Goal: Use online tool/utility: Utilize a website feature to perform a specific function

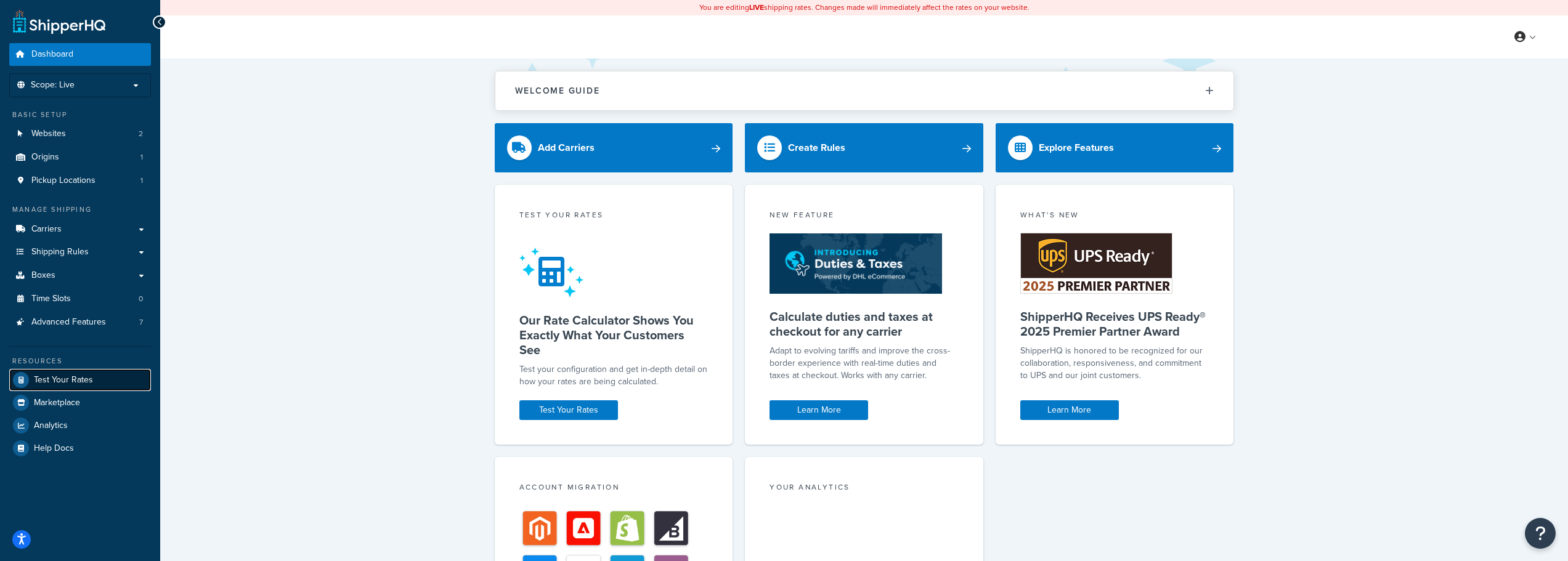
click at [63, 376] on span "Test Your Rates" at bounding box center [63, 380] width 59 height 10
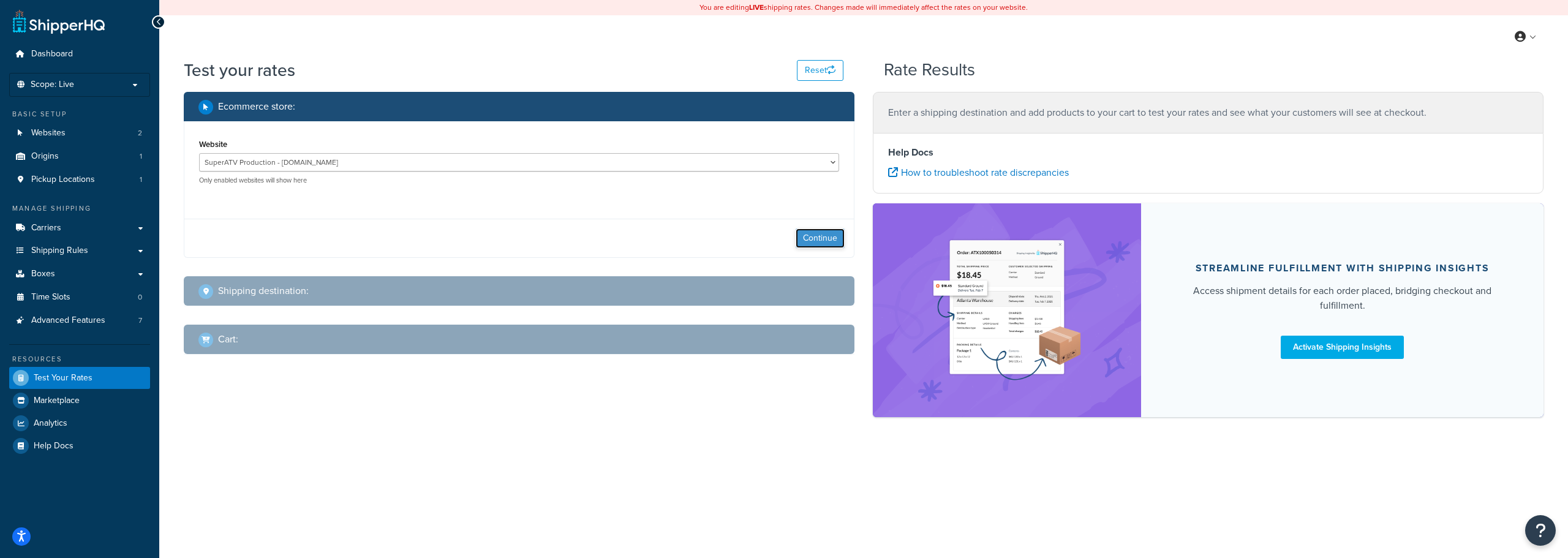
click at [806, 236] on button "Continue" at bounding box center [821, 238] width 49 height 20
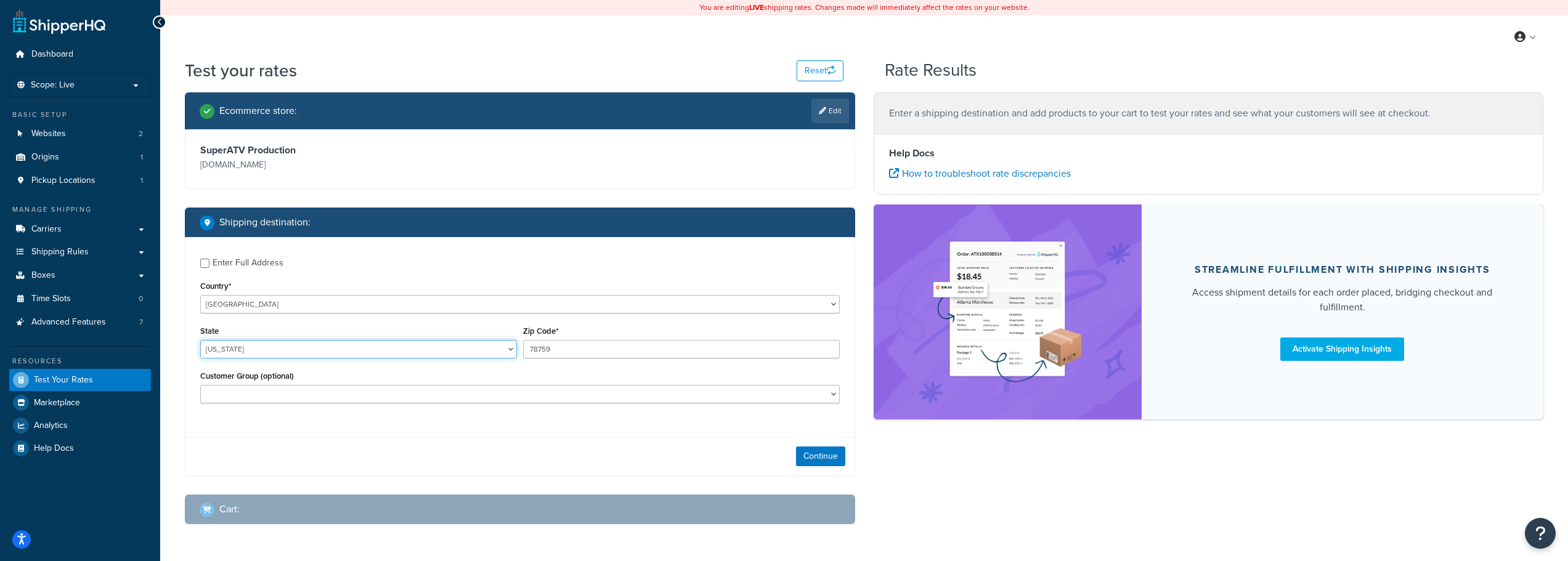
click at [238, 347] on select "[US_STATE] [US_STATE] [US_STATE] [US_STATE] [US_STATE] Armed Forces Americas Ar…" at bounding box center [358, 349] width 317 height 18
select select "CA"
click at [200, 340] on select "[US_STATE] [US_STATE] [US_STATE] [US_STATE] [US_STATE] Armed Forces Americas Ar…" at bounding box center [358, 349] width 317 height 18
click at [591, 347] on input "78759" at bounding box center [681, 349] width 317 height 18
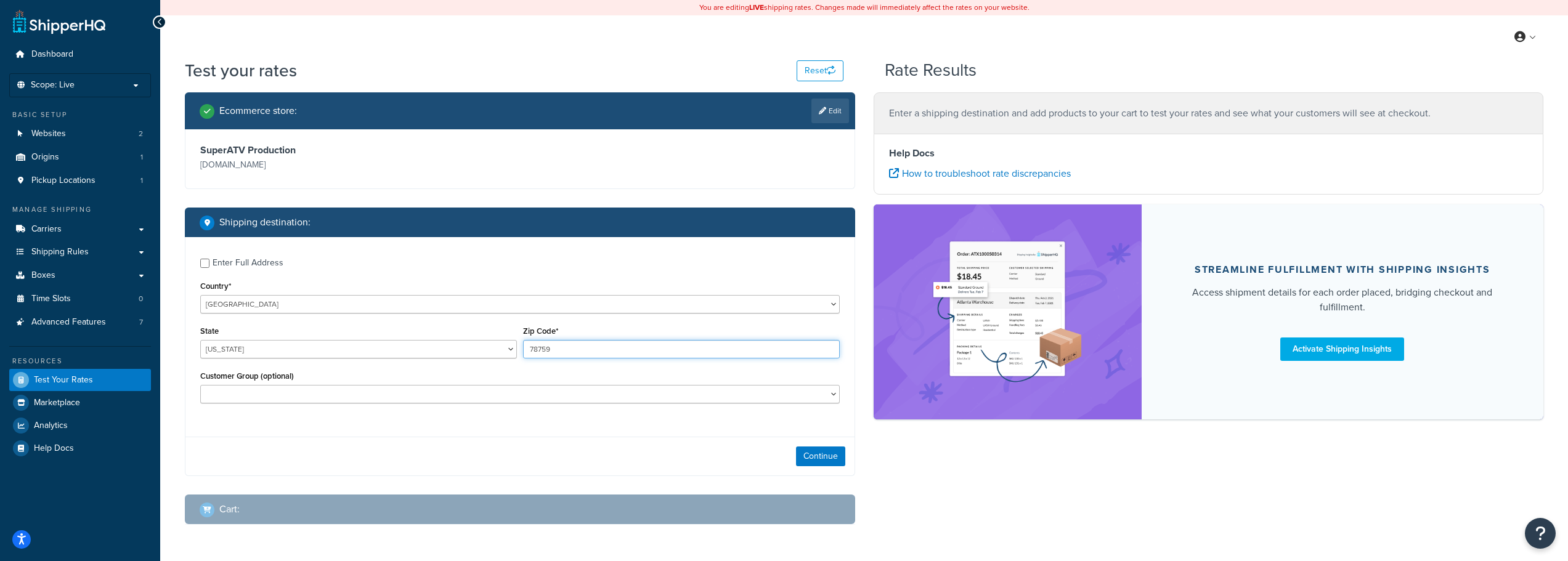
click at [591, 347] on input "78759" at bounding box center [681, 349] width 317 height 18
type input "94558"
click at [280, 393] on select "Consumer Price Consumer Price Nontaxable Dealer 1 Dealer 1 w/ Terms Dealer 2 De…" at bounding box center [520, 394] width 640 height 18
select select "Dealer 1"
click at [200, 385] on select "Consumer Price Consumer Price Nontaxable Dealer 1 Dealer 1 w/ Terms Dealer 2 De…" at bounding box center [520, 394] width 640 height 18
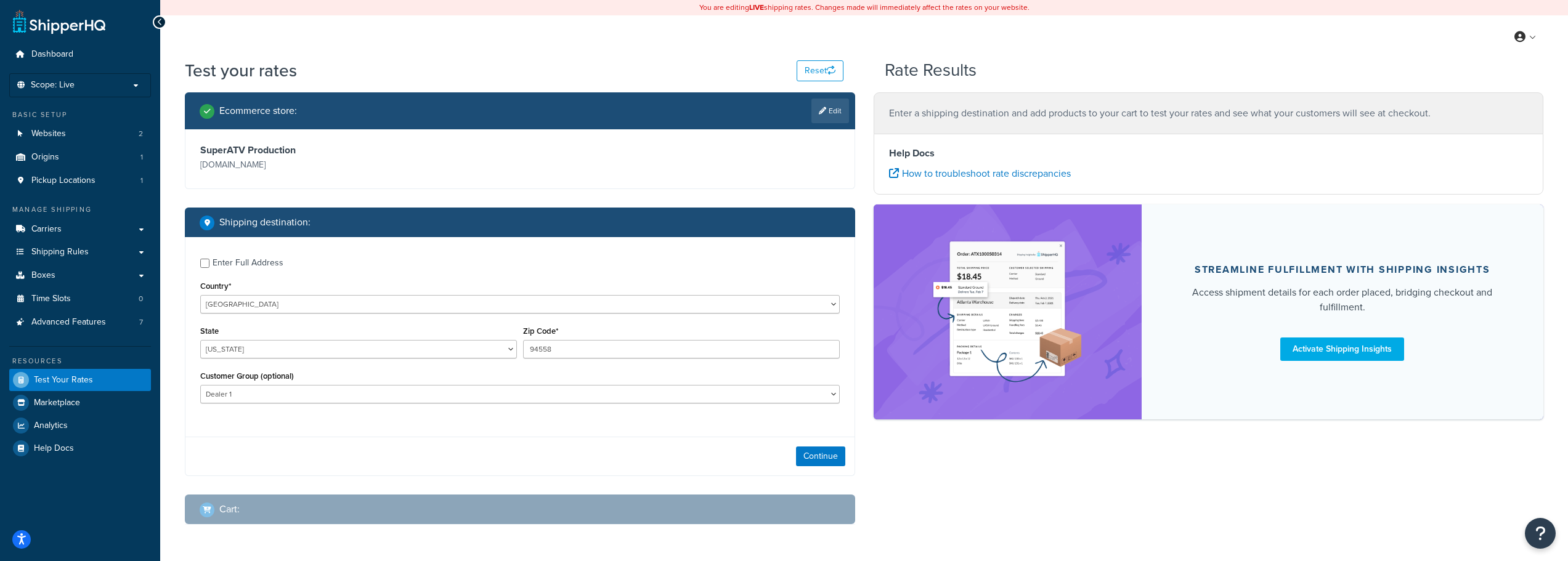
click at [286, 421] on div "Enter Full Address Country* [GEOGRAPHIC_DATA] [GEOGRAPHIC_DATA] [GEOGRAPHIC_DAT…" at bounding box center [520, 332] width 669 height 190
click at [827, 456] on button "Continue" at bounding box center [821, 456] width 49 height 20
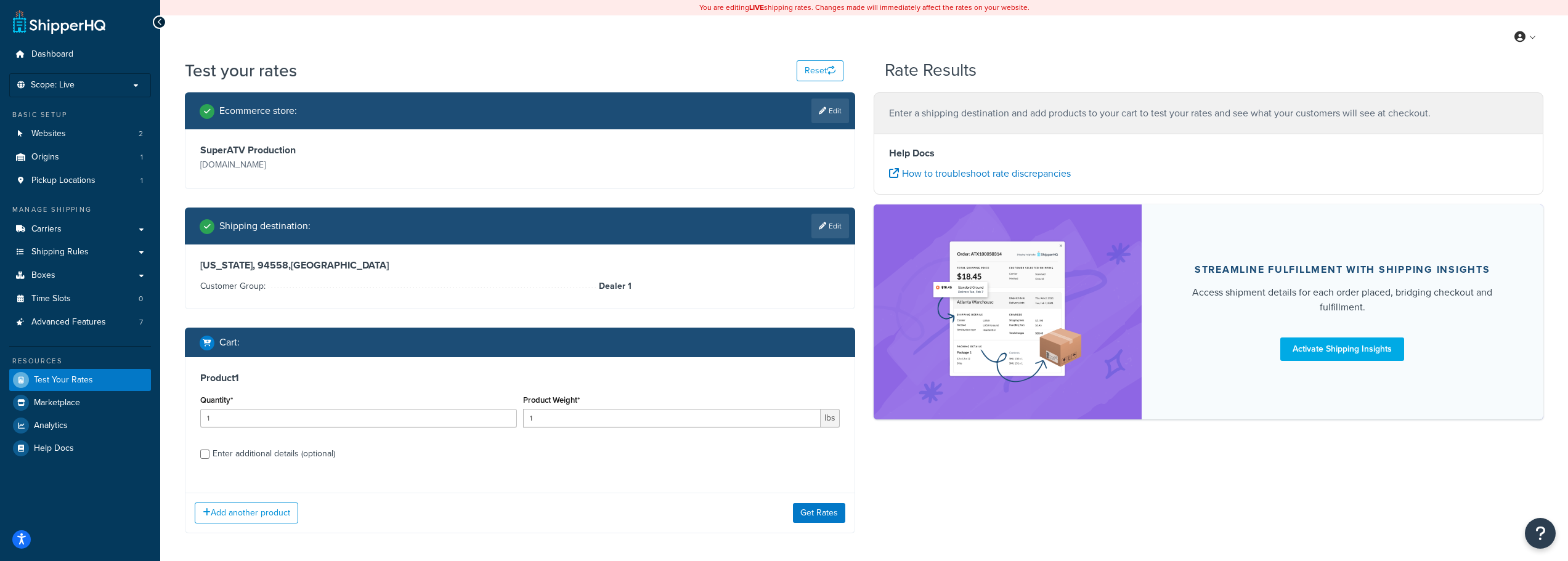
scroll to position [52, 0]
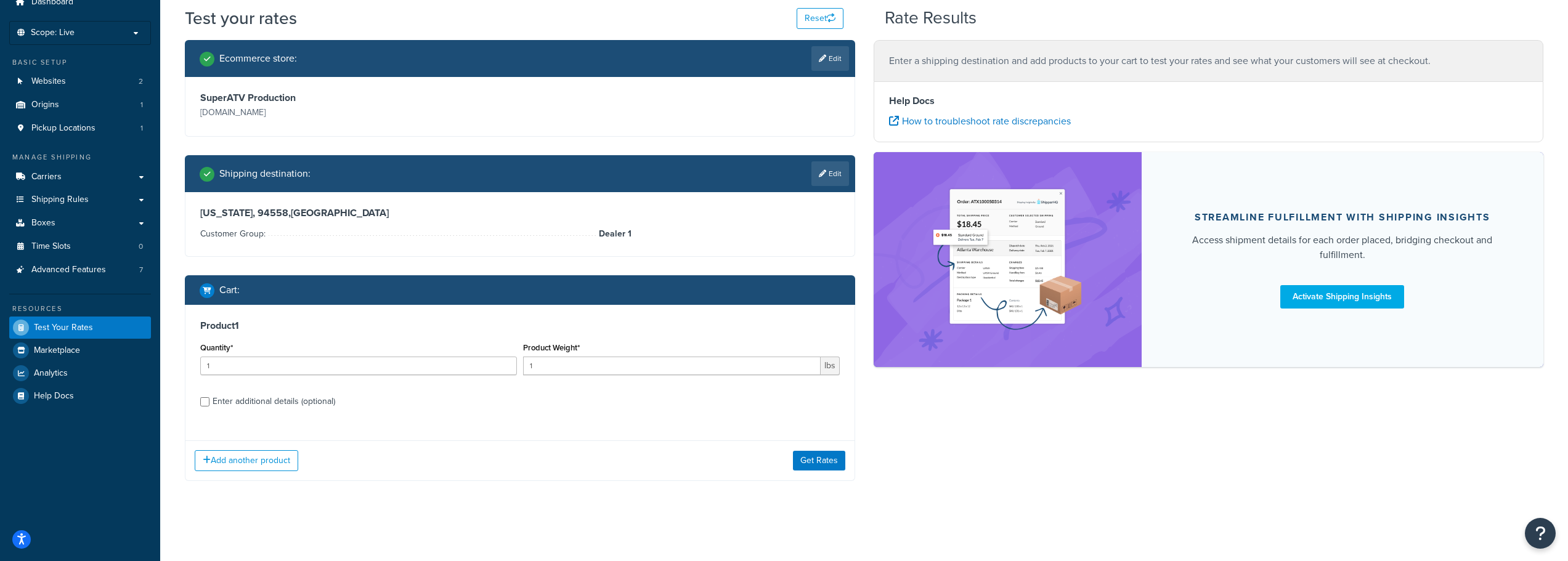
click at [274, 400] on div "Enter additional details (optional)" at bounding box center [273, 402] width 123 height 17
click at [209, 400] on input "Enter additional details (optional)" at bounding box center [204, 402] width 9 height 9
checkbox input "true"
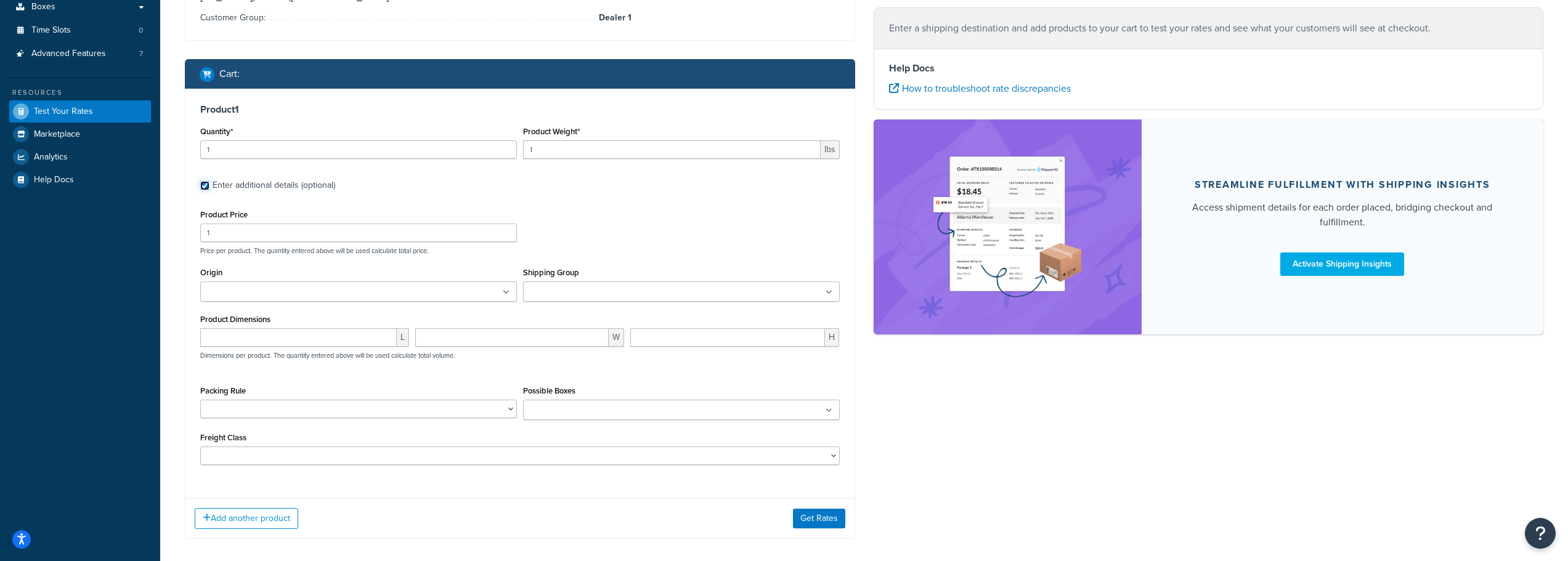
scroll to position [299, 0]
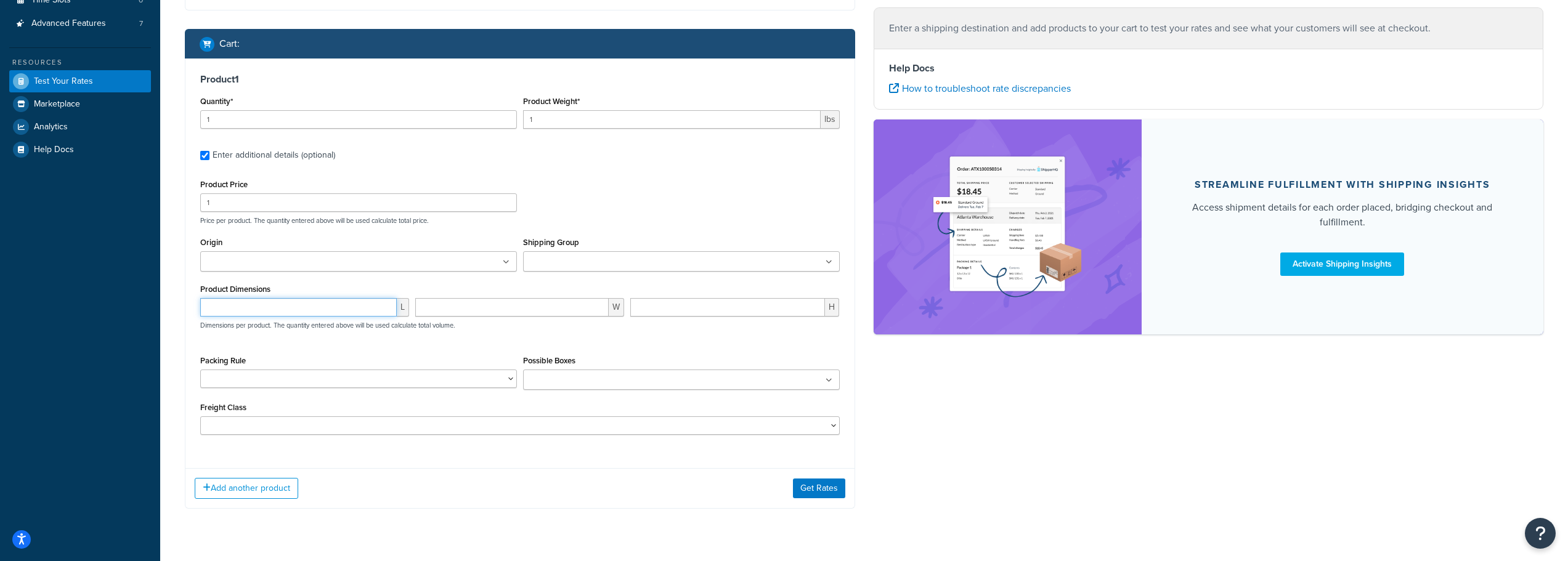
click at [240, 307] on input "number" at bounding box center [298, 307] width 196 height 18
type input "56"
type input "16"
type input "3"
click at [575, 117] on input "1" at bounding box center [671, 119] width 297 height 18
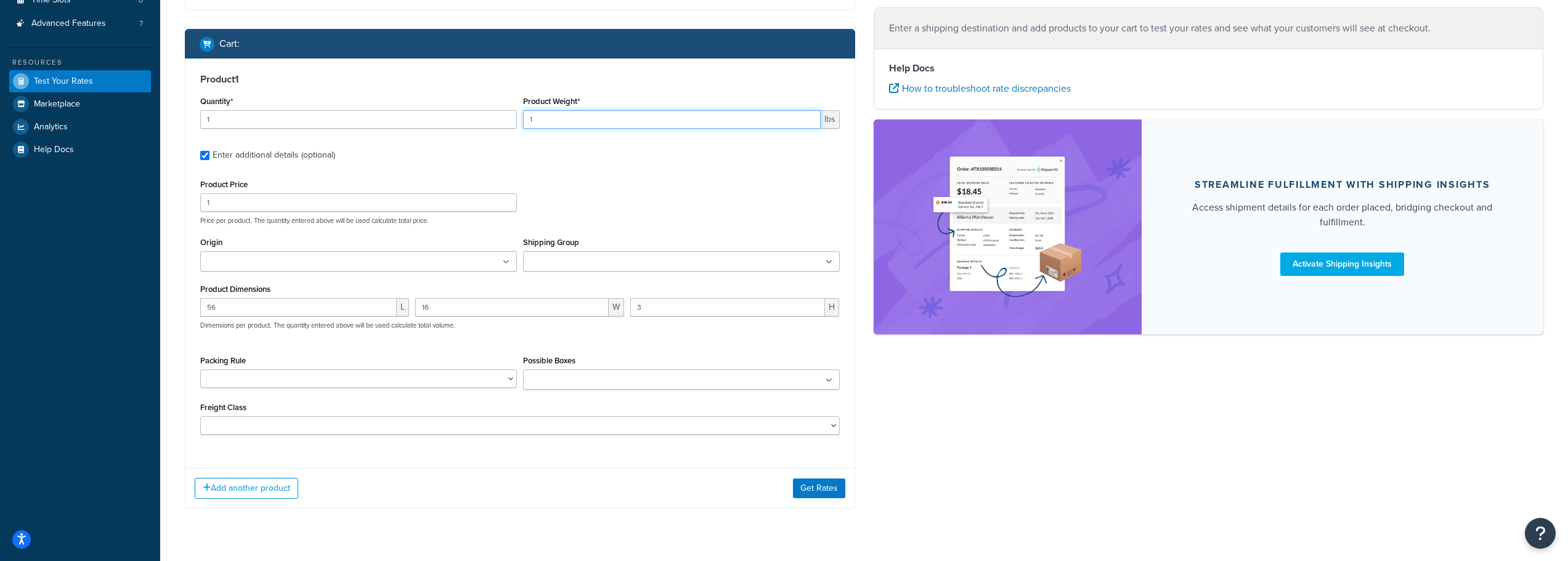
click at [575, 117] on input "1" at bounding box center [671, 119] width 297 height 18
drag, startPoint x: 565, startPoint y: 114, endPoint x: 527, endPoint y: 105, distance: 39.1
click at [527, 105] on div "Product Weight* 18 lbs" at bounding box center [681, 110] width 317 height 36
type input "8"
click at [628, 81] on h3 "Product 1" at bounding box center [520, 79] width 640 height 12
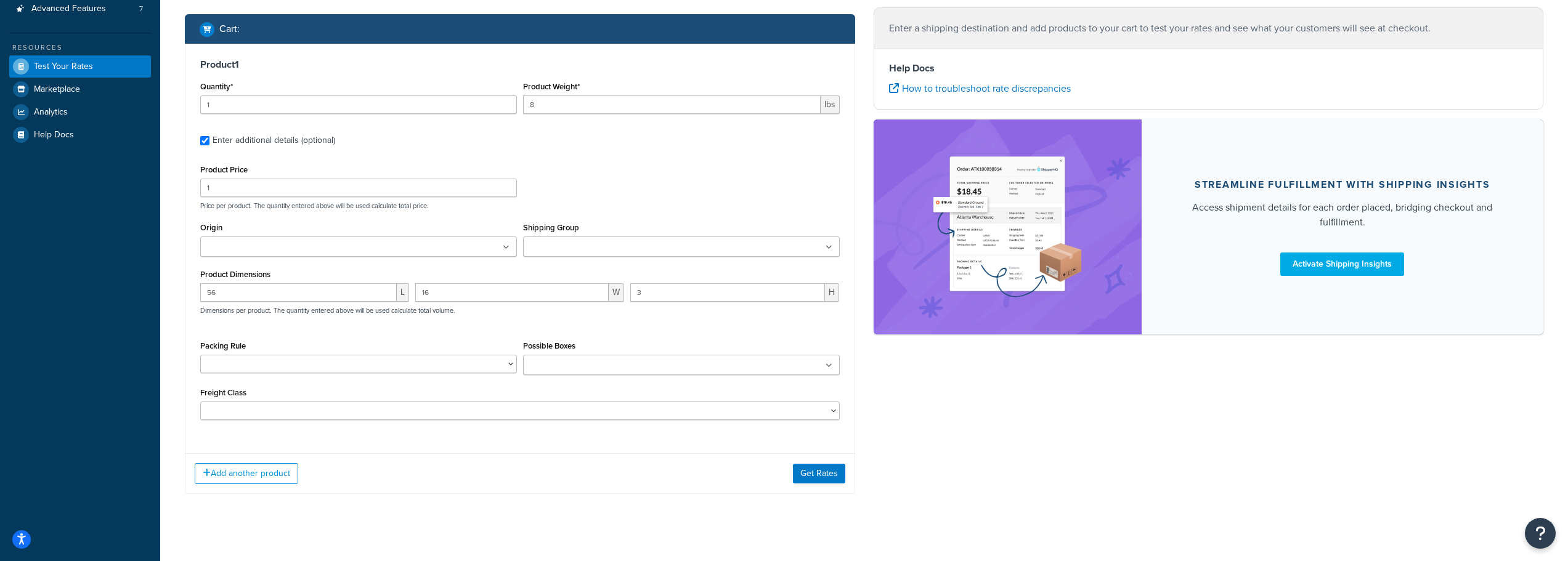
scroll to position [326, 0]
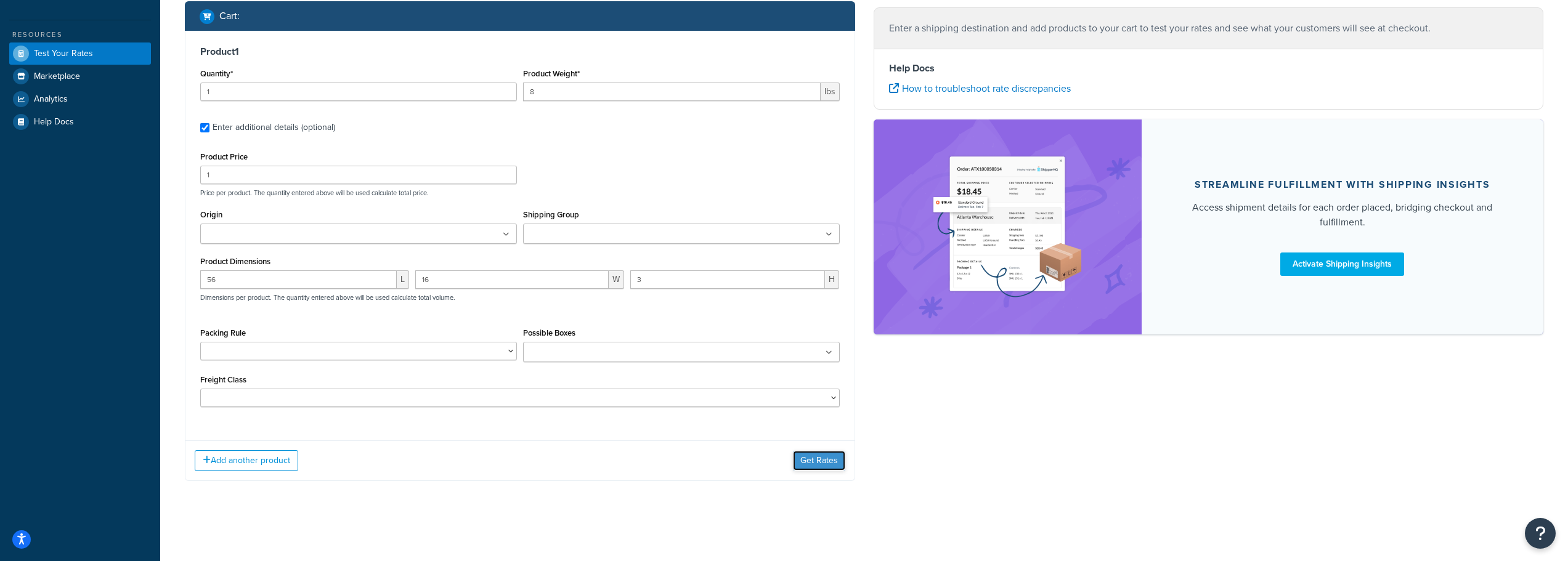
click at [825, 462] on button "Get Rates" at bounding box center [819, 460] width 52 height 20
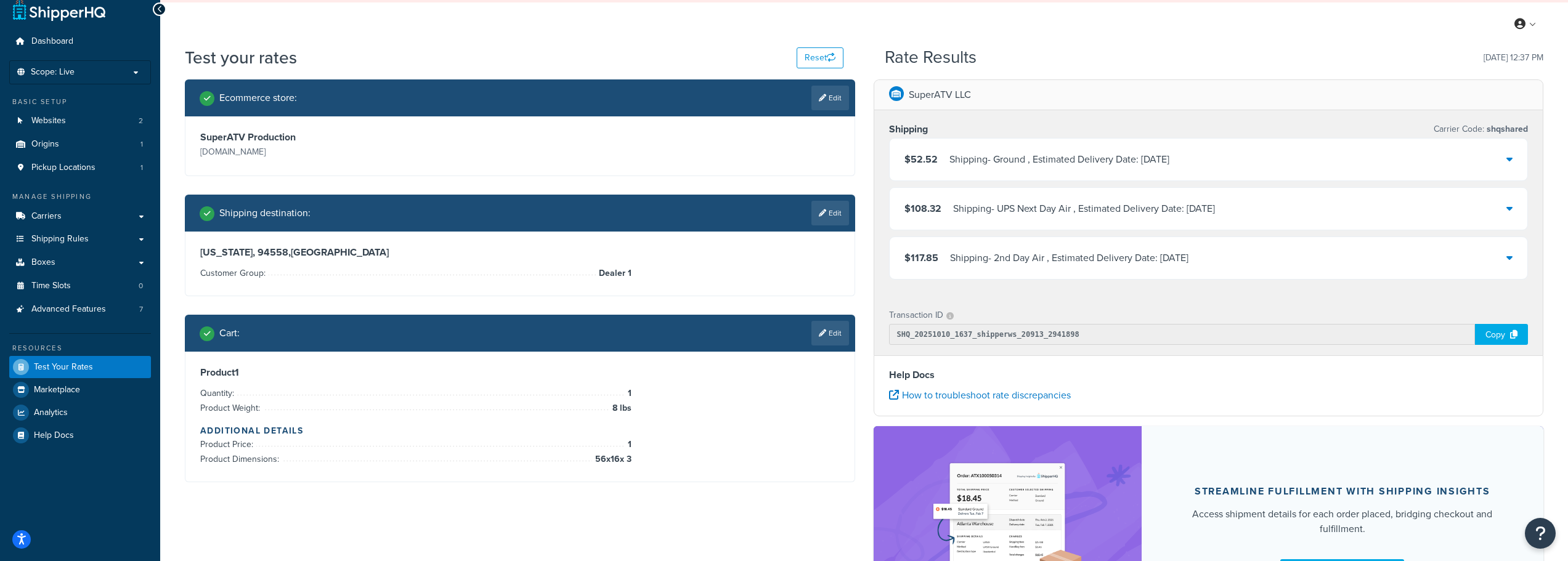
scroll to position [0, 0]
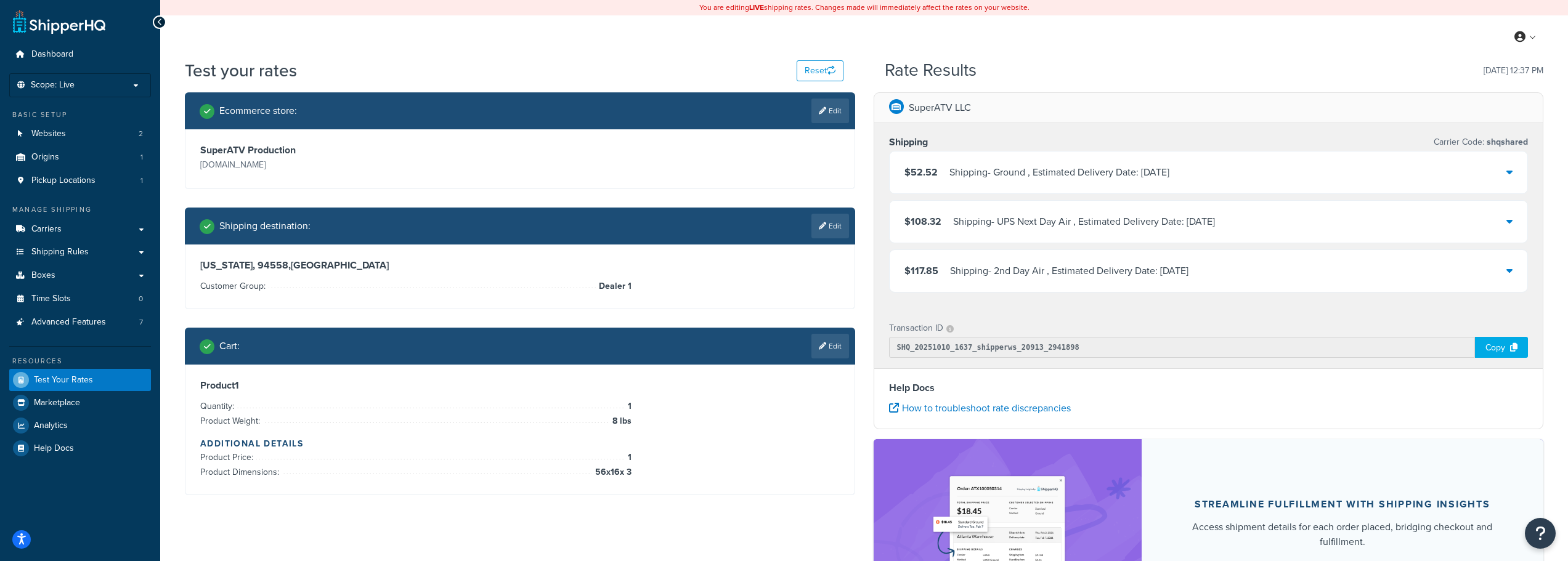
click at [1143, 168] on div "Shipping - Ground , Estimated Delivery Date: [DATE]" at bounding box center [1059, 172] width 220 height 17
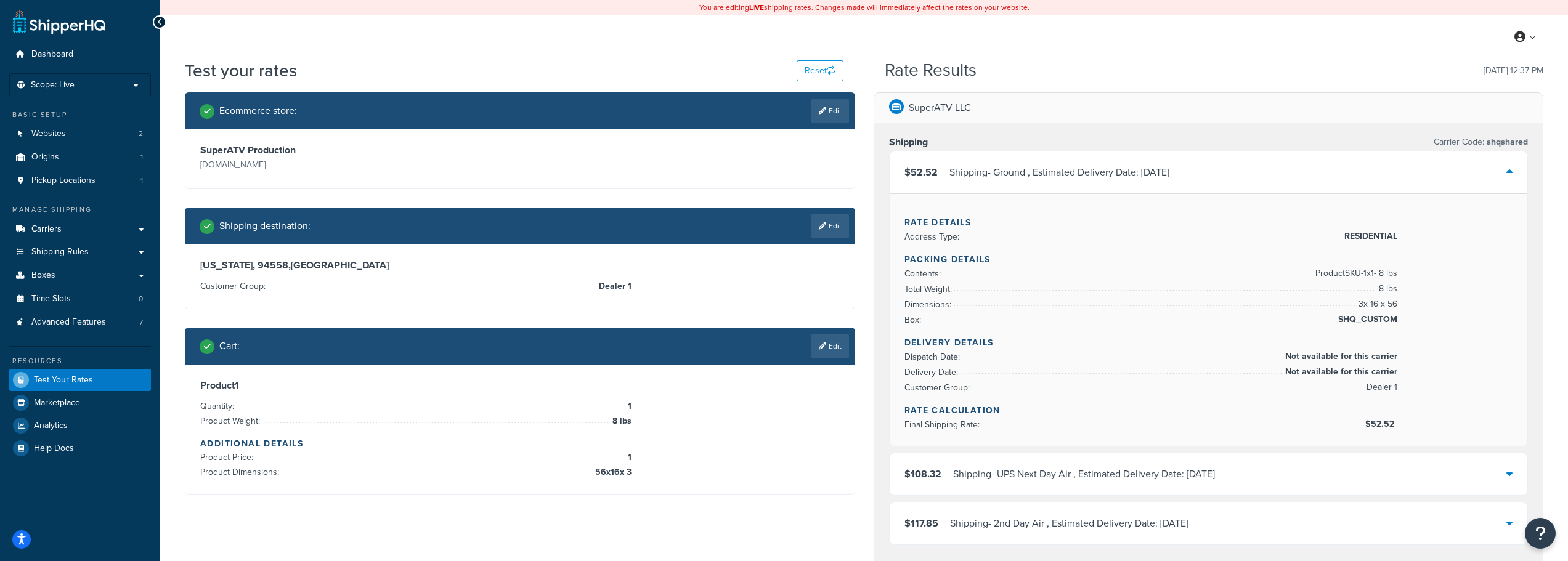
click at [1143, 168] on div "Shipping - Ground , Estimated Delivery Date: [DATE]" at bounding box center [1059, 172] width 220 height 17
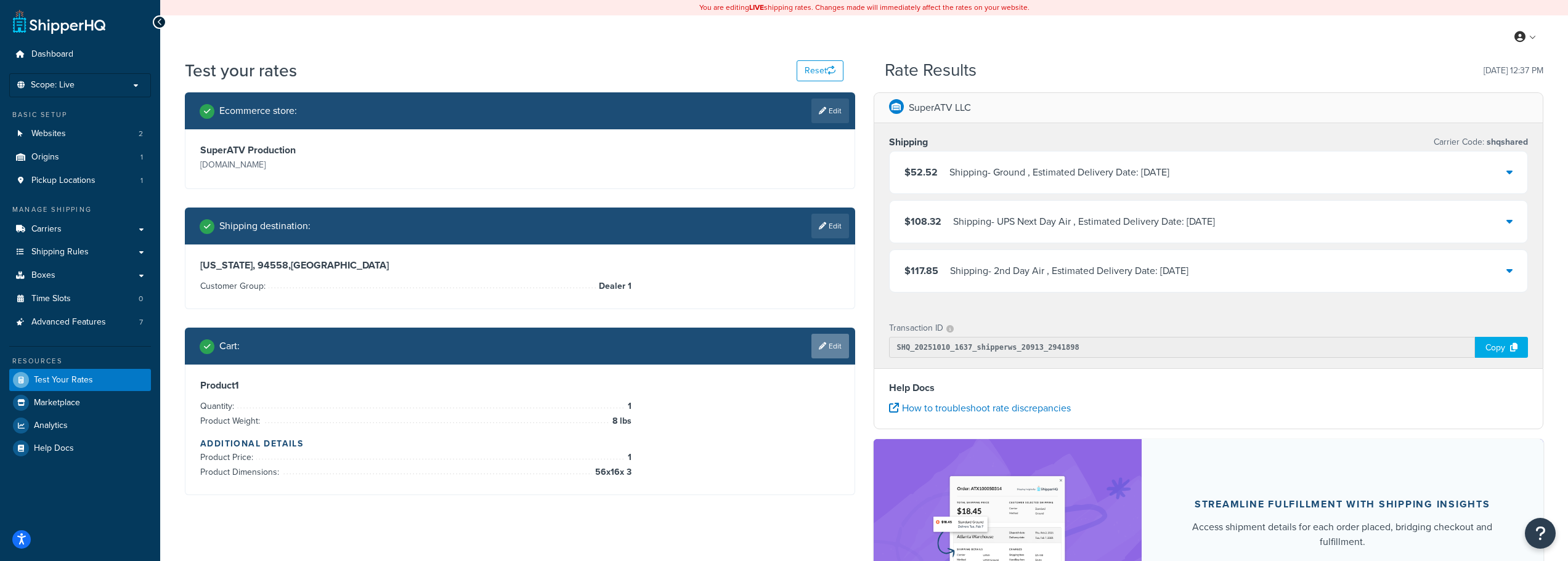
click at [834, 344] on link "Edit" at bounding box center [830, 346] width 38 height 25
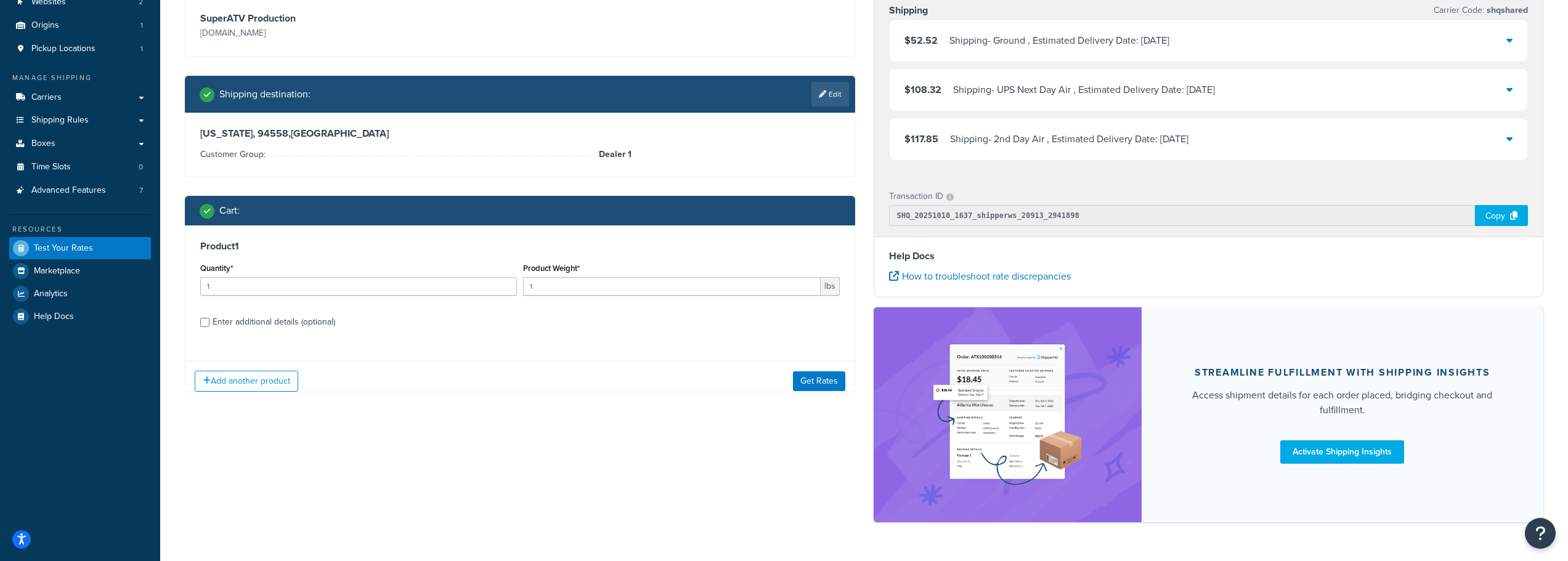
scroll to position [167, 0]
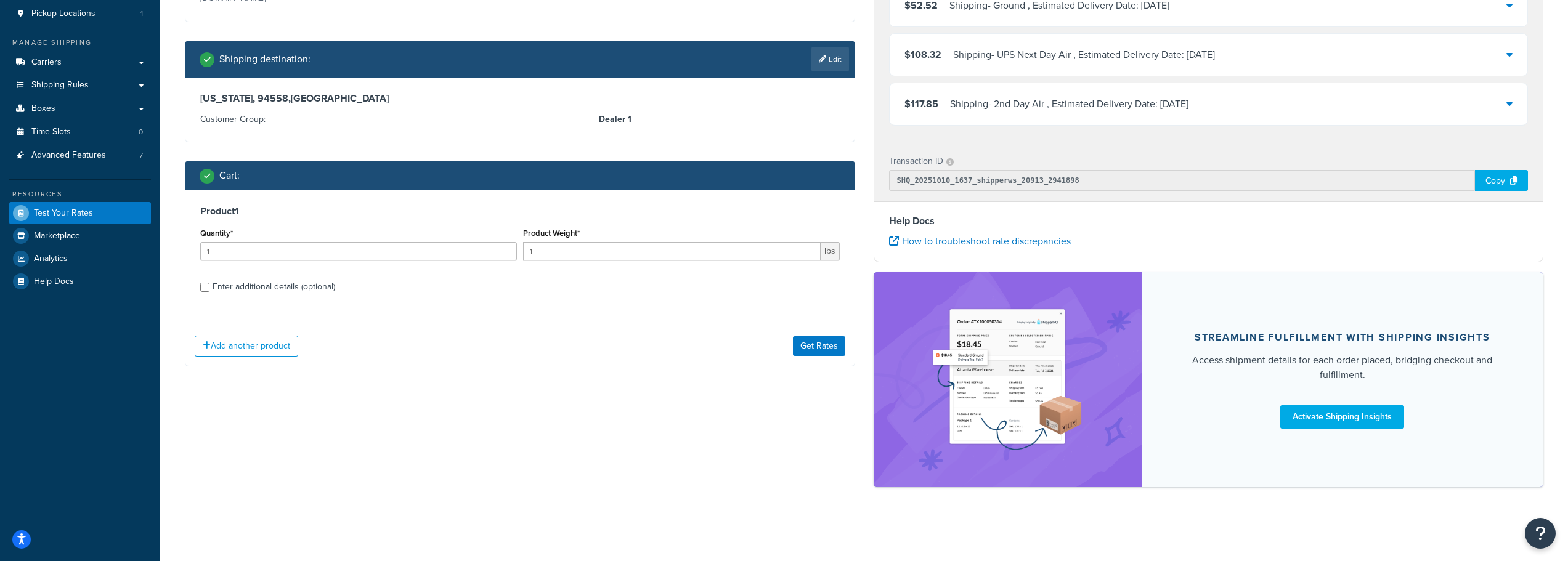
click at [233, 280] on div "Enter additional details (optional)" at bounding box center [273, 287] width 123 height 17
click at [209, 283] on input "Enter additional details (optional)" at bounding box center [204, 287] width 9 height 9
checkbox input "true"
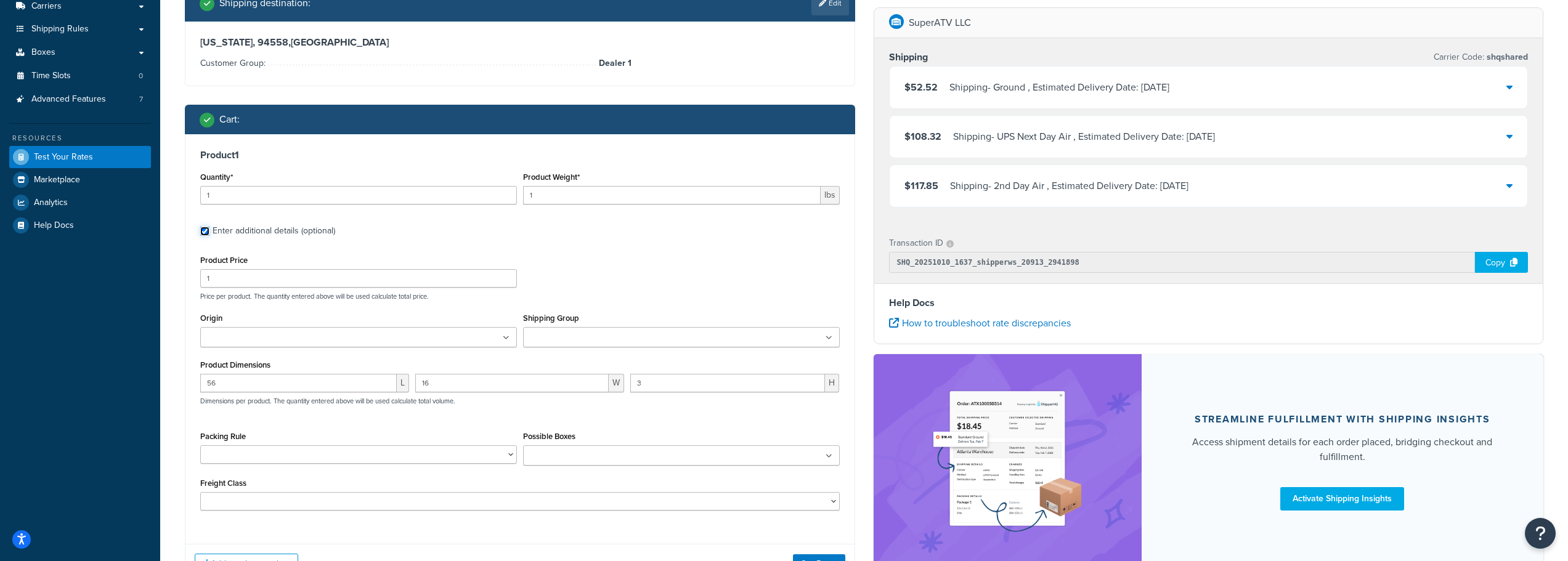
scroll to position [326, 0]
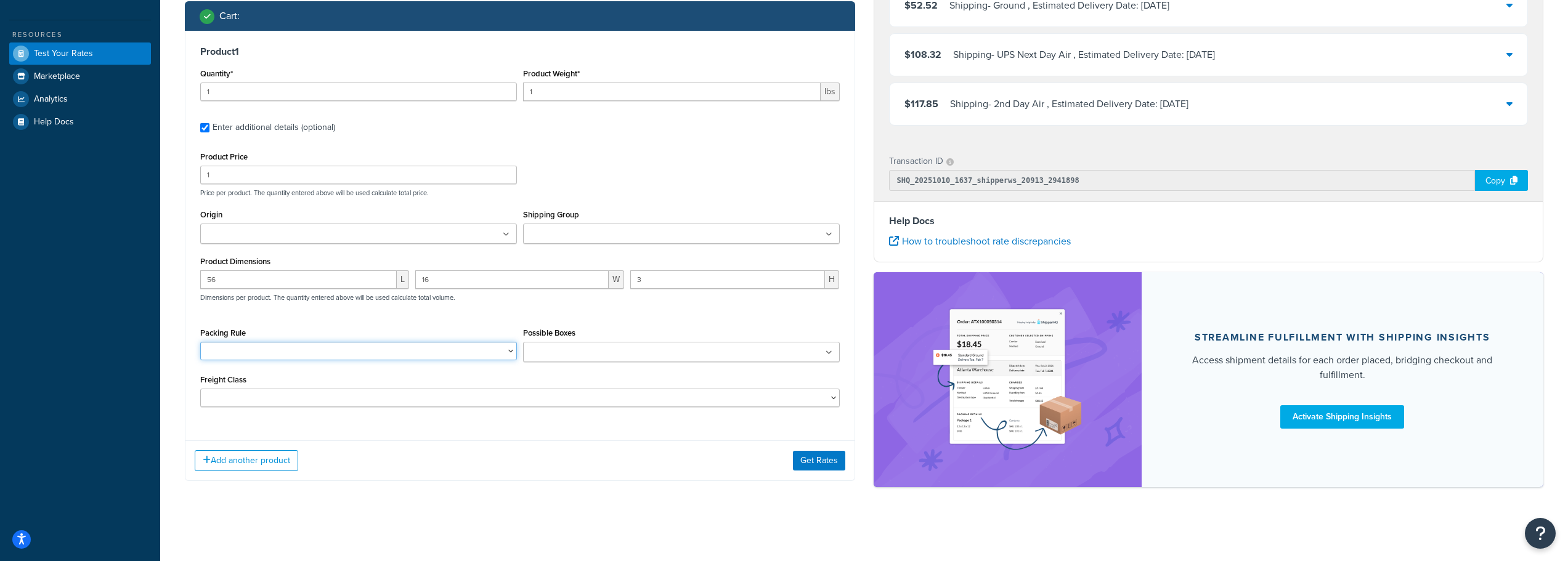
click at [333, 344] on select "010-02509-00-K 12-FBG-CA-DEF-003 12-FBG-P-RZR1K-005 12-WM-P-RAN1K-12KR 25-WM-CA…" at bounding box center [358, 350] width 317 height 18
click at [397, 445] on div "Add another product Get Rates" at bounding box center [520, 460] width 669 height 40
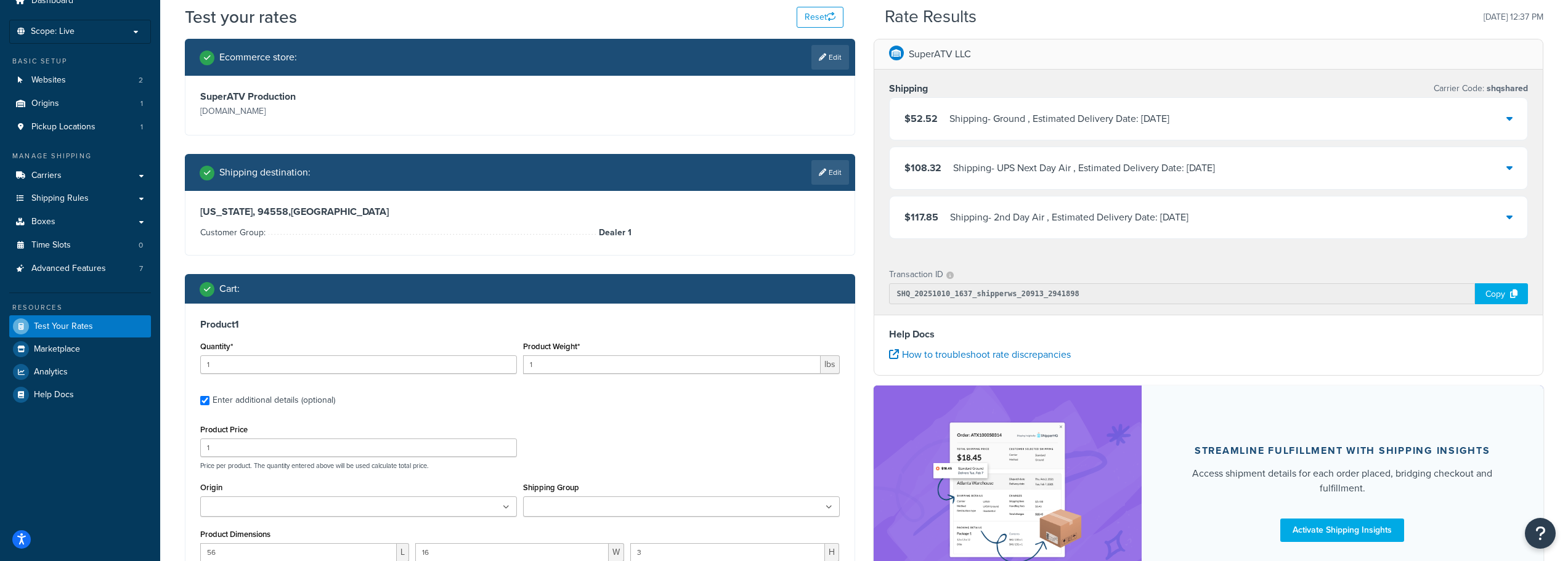
scroll to position [18, 0]
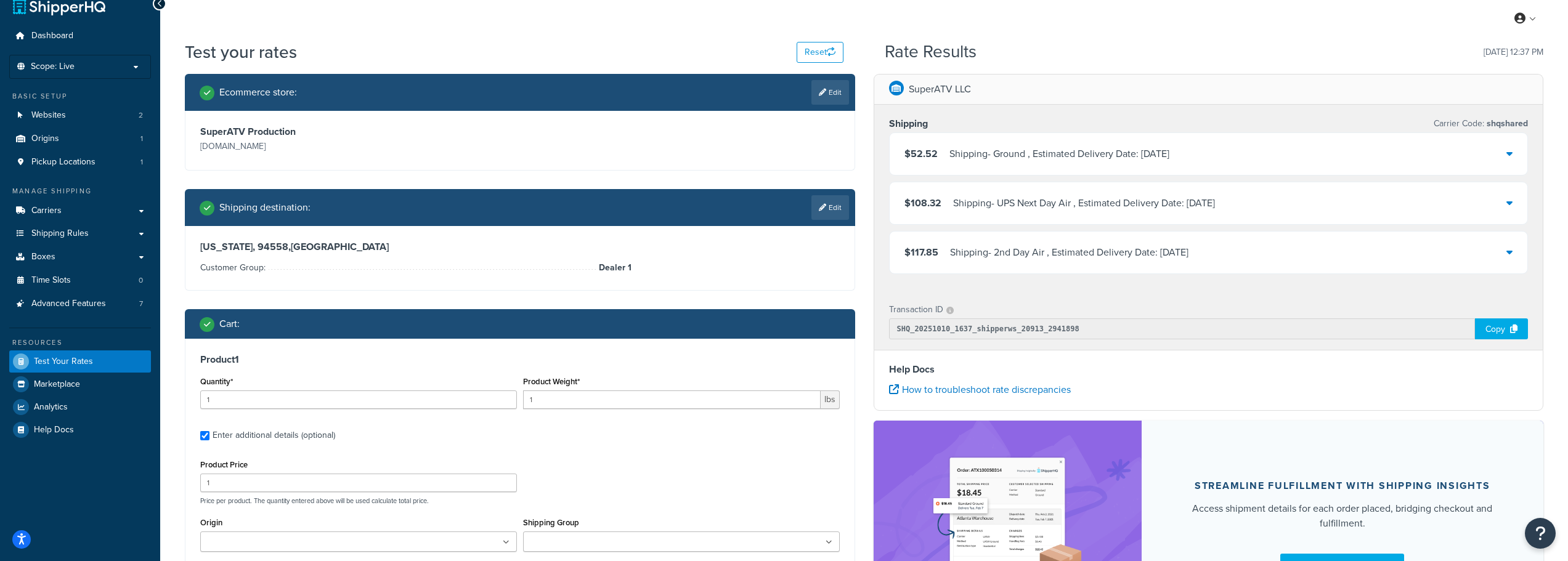
click at [1021, 146] on div "Shipping - Ground , Estimated Delivery Date: [DATE]" at bounding box center [1059, 154] width 220 height 17
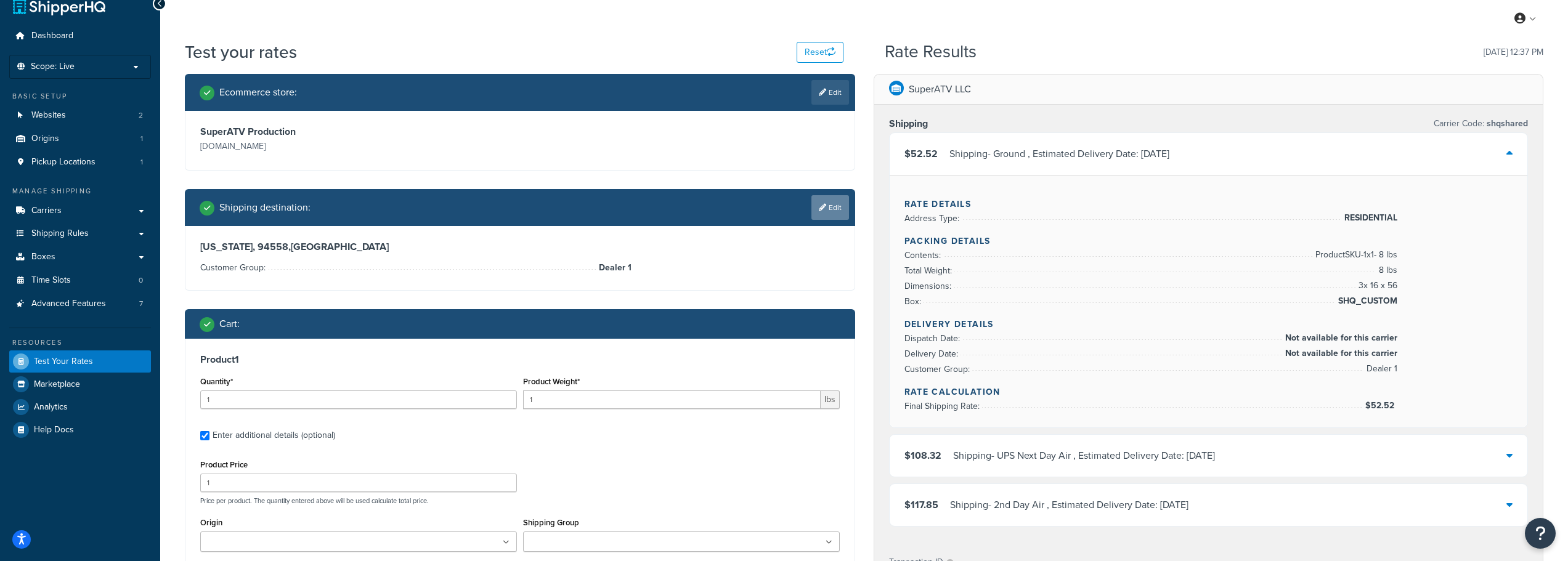
click at [835, 206] on link "Edit" at bounding box center [830, 208] width 38 height 25
select select "CA"
select select "Dealer 1"
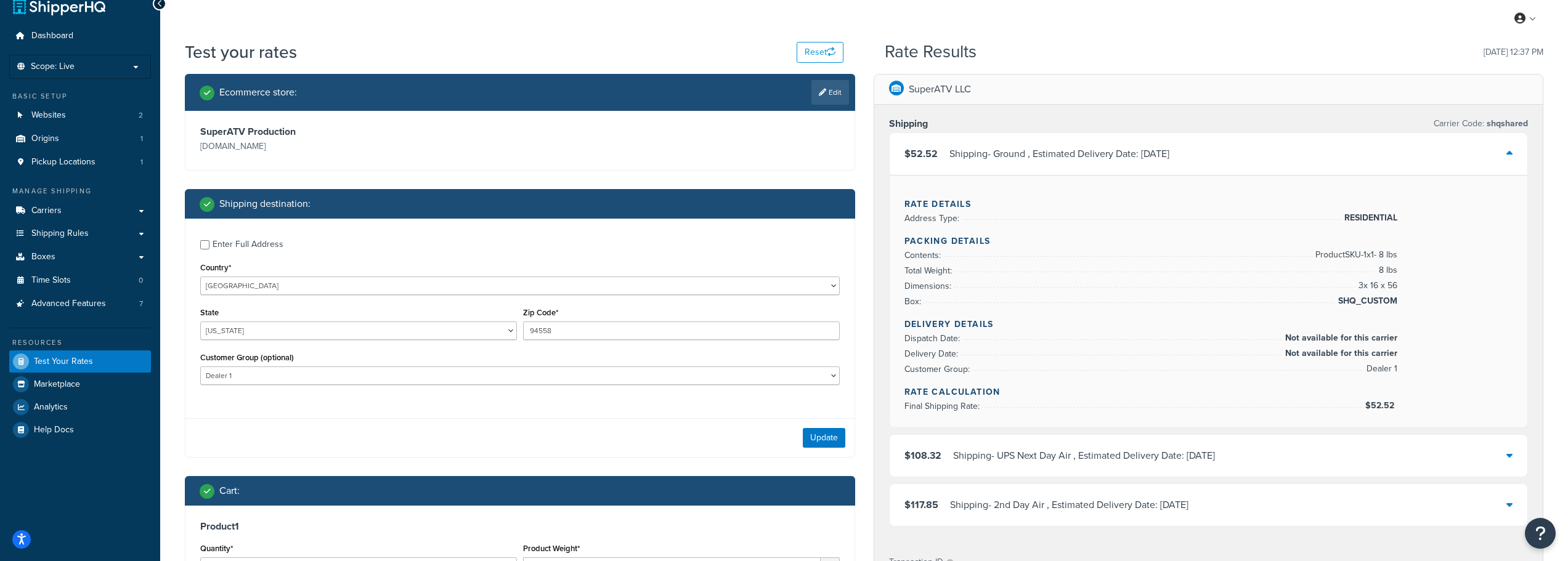
click at [265, 241] on div "Enter Full Address" at bounding box center [247, 245] width 71 height 17
click at [209, 241] on input "Enter Full Address" at bounding box center [204, 244] width 9 height 9
checkbox input "true"
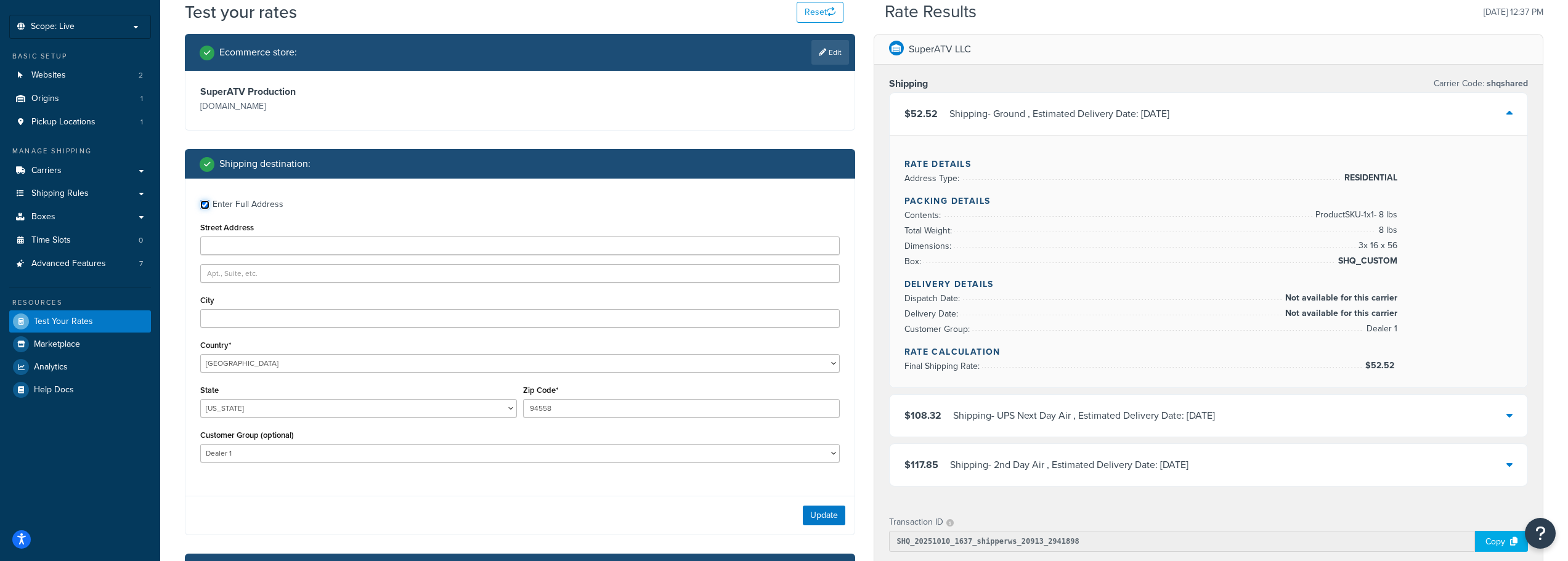
scroll to position [80, 0]
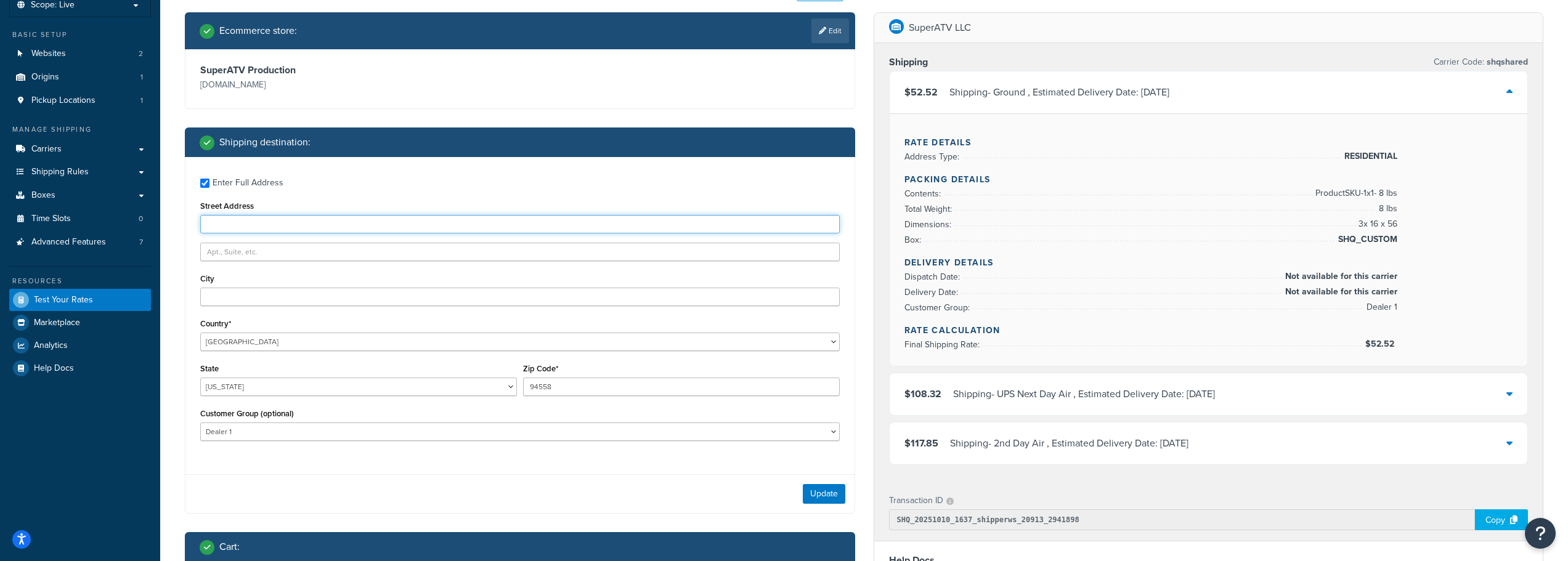
click at [229, 228] on input "Street Address" at bounding box center [520, 224] width 640 height 18
type input "[STREET_ADDRESS]"
click at [809, 491] on button "Update" at bounding box center [824, 493] width 42 height 20
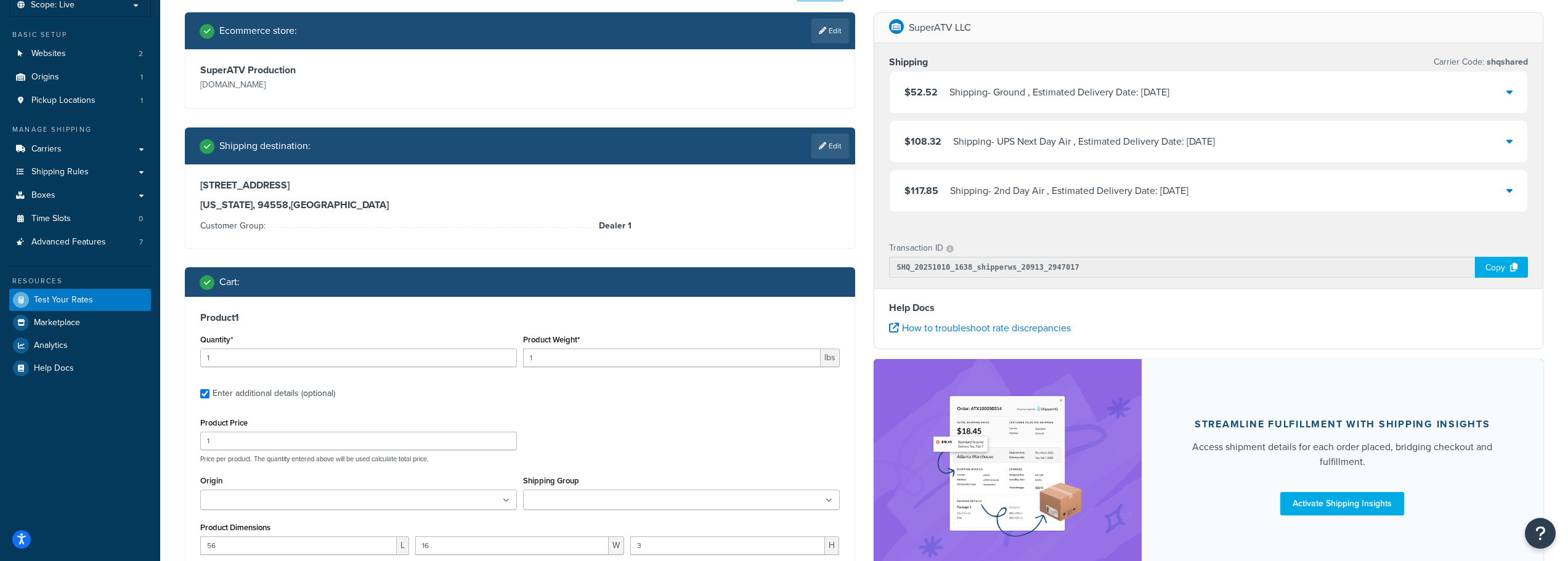
click at [1108, 95] on div "Shipping - Ground , Estimated Delivery Date: [DATE]" at bounding box center [1059, 92] width 220 height 17
